Goal: Check status: Check status

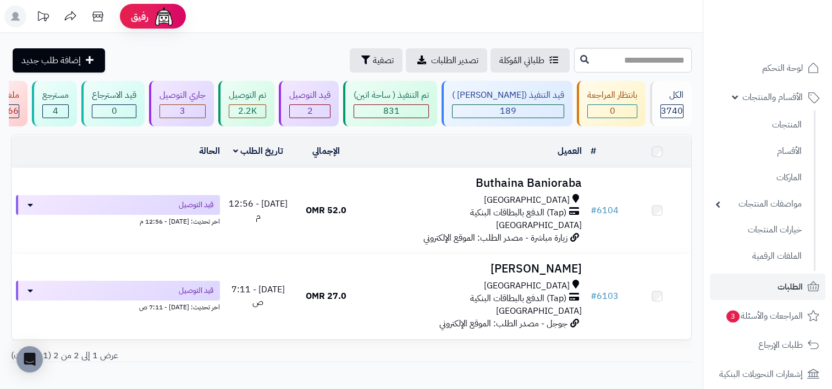
click at [787, 126] on link "المنتجات" at bounding box center [758, 125] width 97 height 24
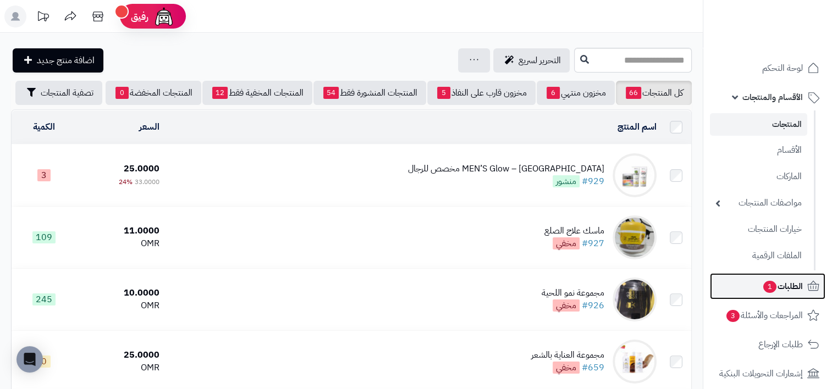
click at [768, 279] on span "الطلبات 1" at bounding box center [782, 286] width 41 height 15
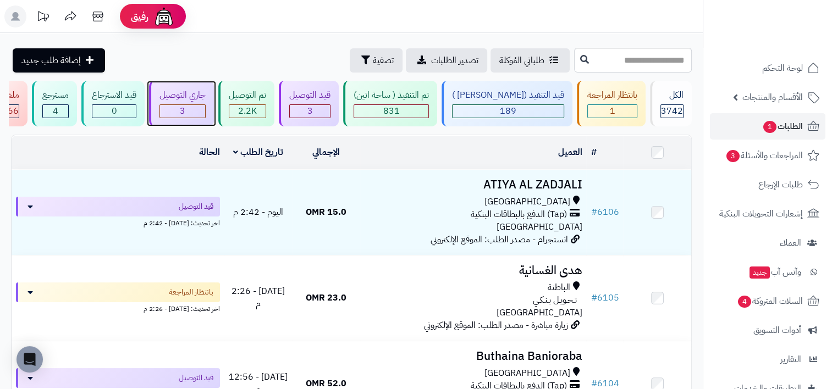
click at [205, 103] on div "جاري التوصيل 3" at bounding box center [181, 104] width 65 height 46
